Goal: Task Accomplishment & Management: Complete application form

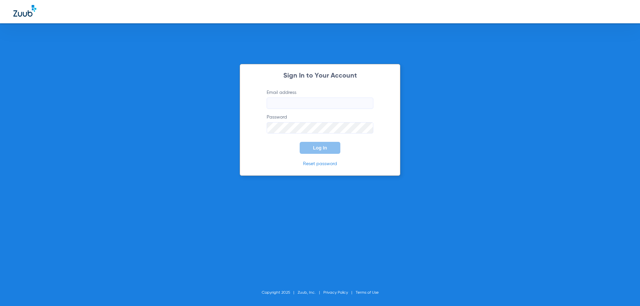
type input "jessica@bracesbar.com"
click at [316, 148] on span "Log In" at bounding box center [320, 147] width 14 height 5
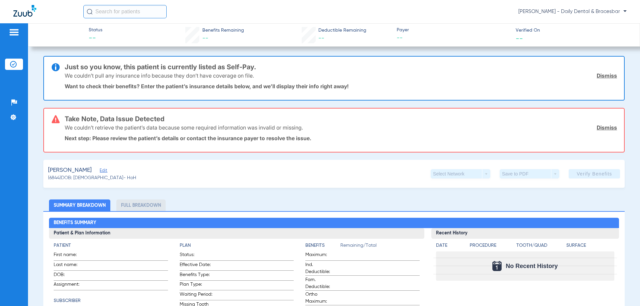
drag, startPoint x: 600, startPoint y: 127, endPoint x: 602, endPoint y: 102, distance: 25.1
click at [600, 127] on link "Dismiss" at bounding box center [606, 127] width 20 height 7
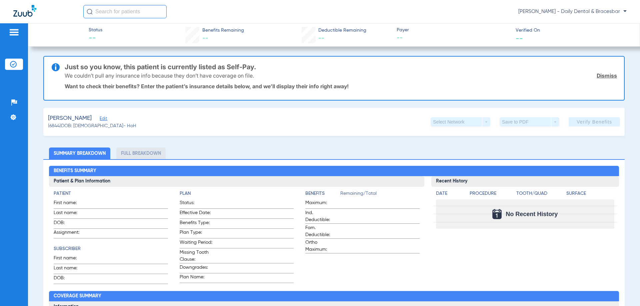
click at [605, 77] on link "Dismiss" at bounding box center [606, 75] width 20 height 7
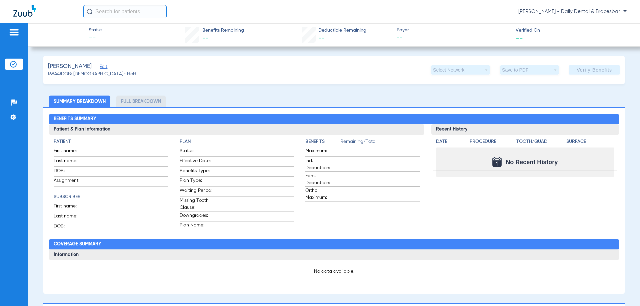
click at [125, 99] on li "Full Breakdown" at bounding box center [140, 102] width 49 height 12
click at [134, 101] on li "Full Breakdown" at bounding box center [140, 102] width 49 height 12
click at [98, 97] on li "Summary Breakdown" at bounding box center [79, 102] width 61 height 12
click at [7, 33] on div at bounding box center [14, 33] width 18 height 10
click at [146, 8] on input "text" at bounding box center [124, 11] width 83 height 13
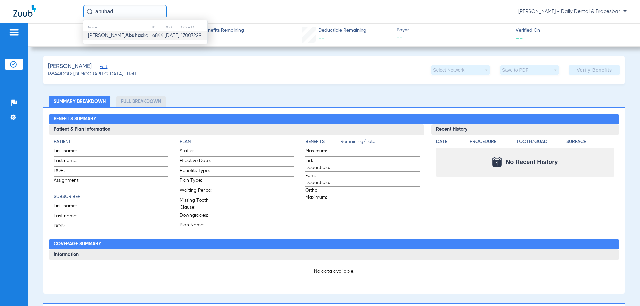
type input "abuhad"
click at [125, 38] on strong "Abuhad" at bounding box center [134, 35] width 18 height 5
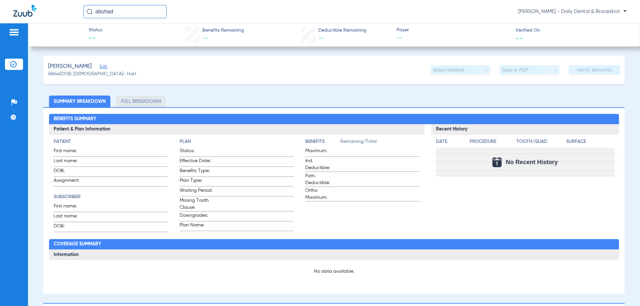
click at [106, 65] on span "Edit" at bounding box center [103, 67] width 6 height 6
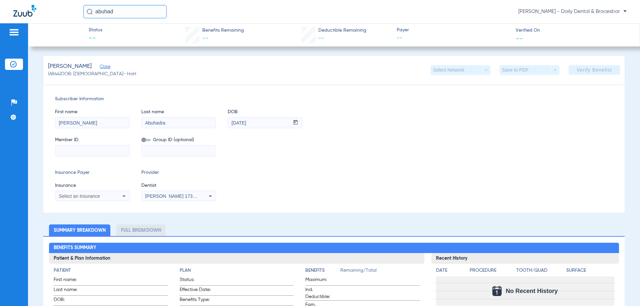
click at [122, 197] on icon at bounding box center [124, 196] width 8 height 8
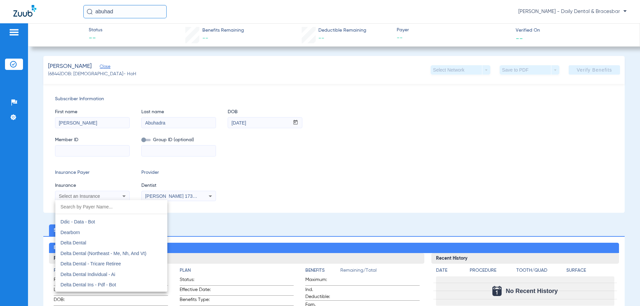
scroll to position [1066, 0]
click at [92, 243] on mat-option "Delta Dental" at bounding box center [111, 245] width 112 height 11
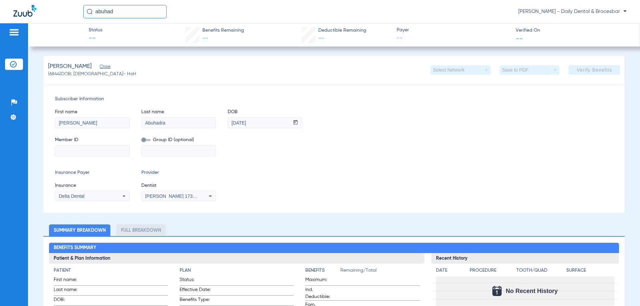
click at [105, 151] on input at bounding box center [92, 151] width 74 height 11
paste input "101-39-6759"
click at [76, 150] on input "101-39-6759" at bounding box center [92, 151] width 74 height 11
click at [68, 151] on input "101-396759" at bounding box center [92, 151] width 74 height 11
type input "101396759"
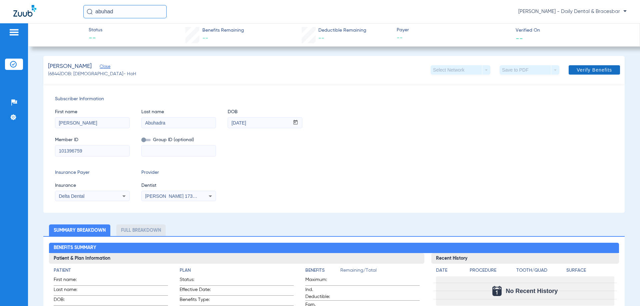
click at [589, 73] on span at bounding box center [593, 70] width 51 height 16
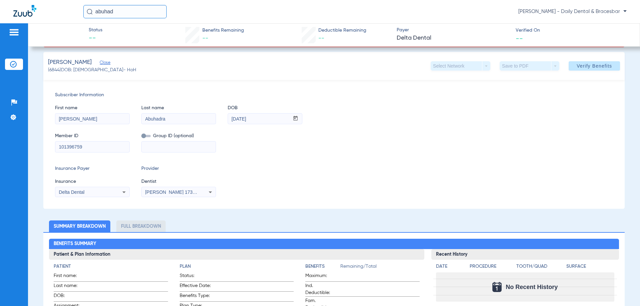
scroll to position [68, 0]
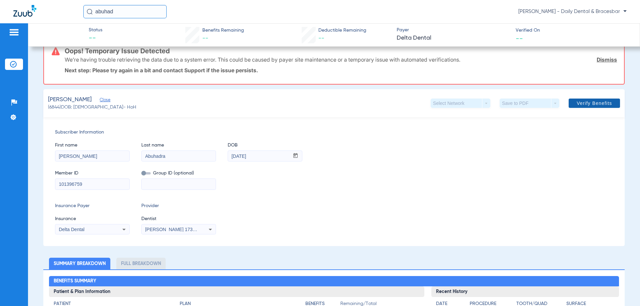
click at [576, 102] on span "Verify Benefits" at bounding box center [593, 103] width 35 height 5
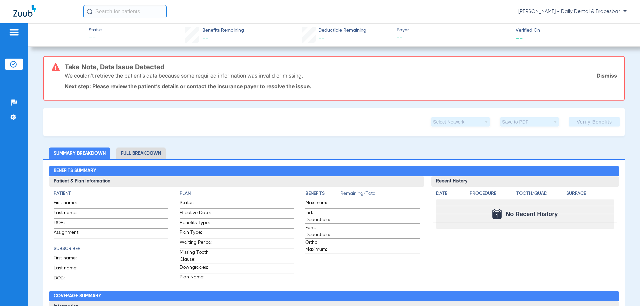
click at [606, 72] on link "Dismiss" at bounding box center [606, 75] width 20 height 7
